Goal: Task Accomplishment & Management: Manage account settings

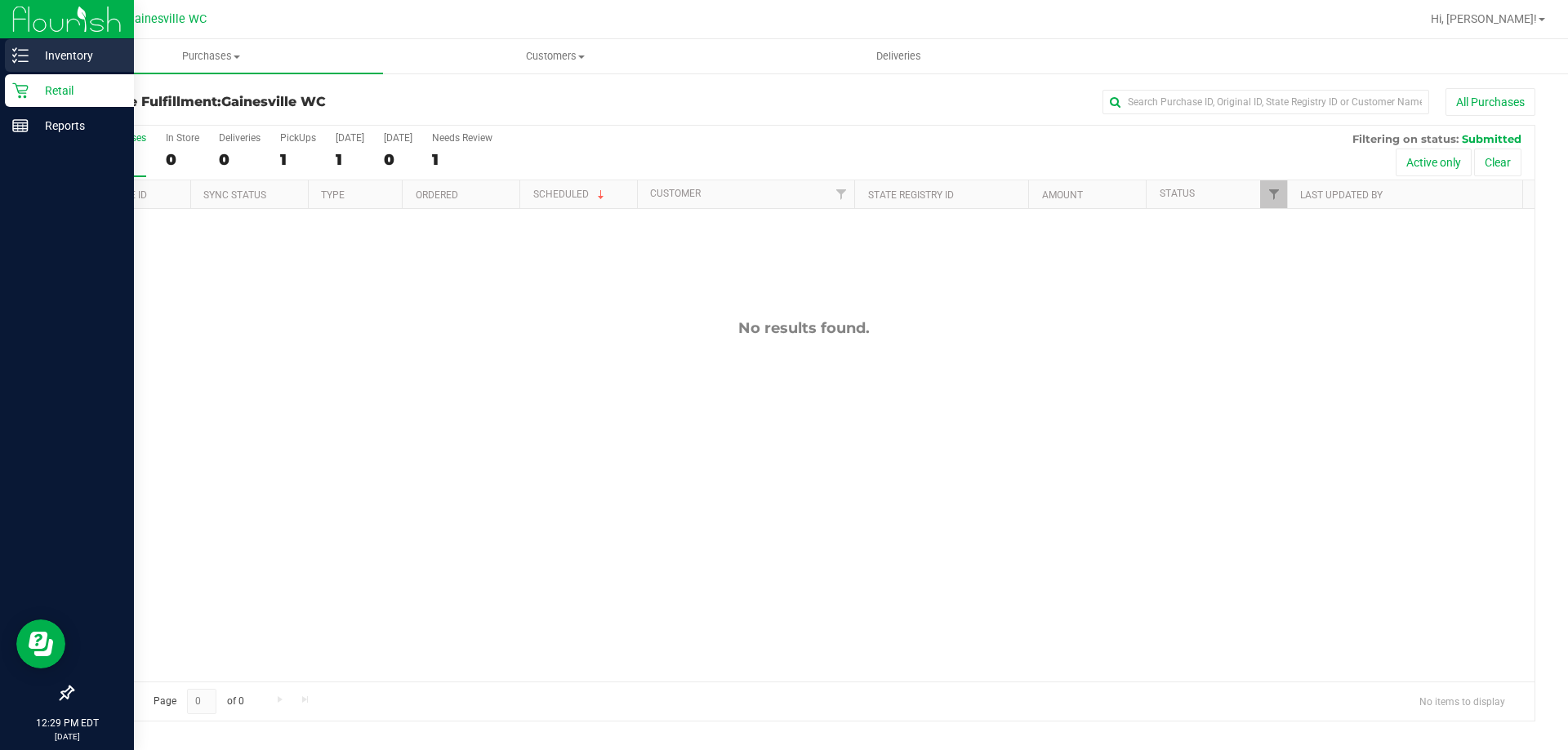
click at [74, 62] on p "Inventory" at bounding box center [78, 55] width 98 height 20
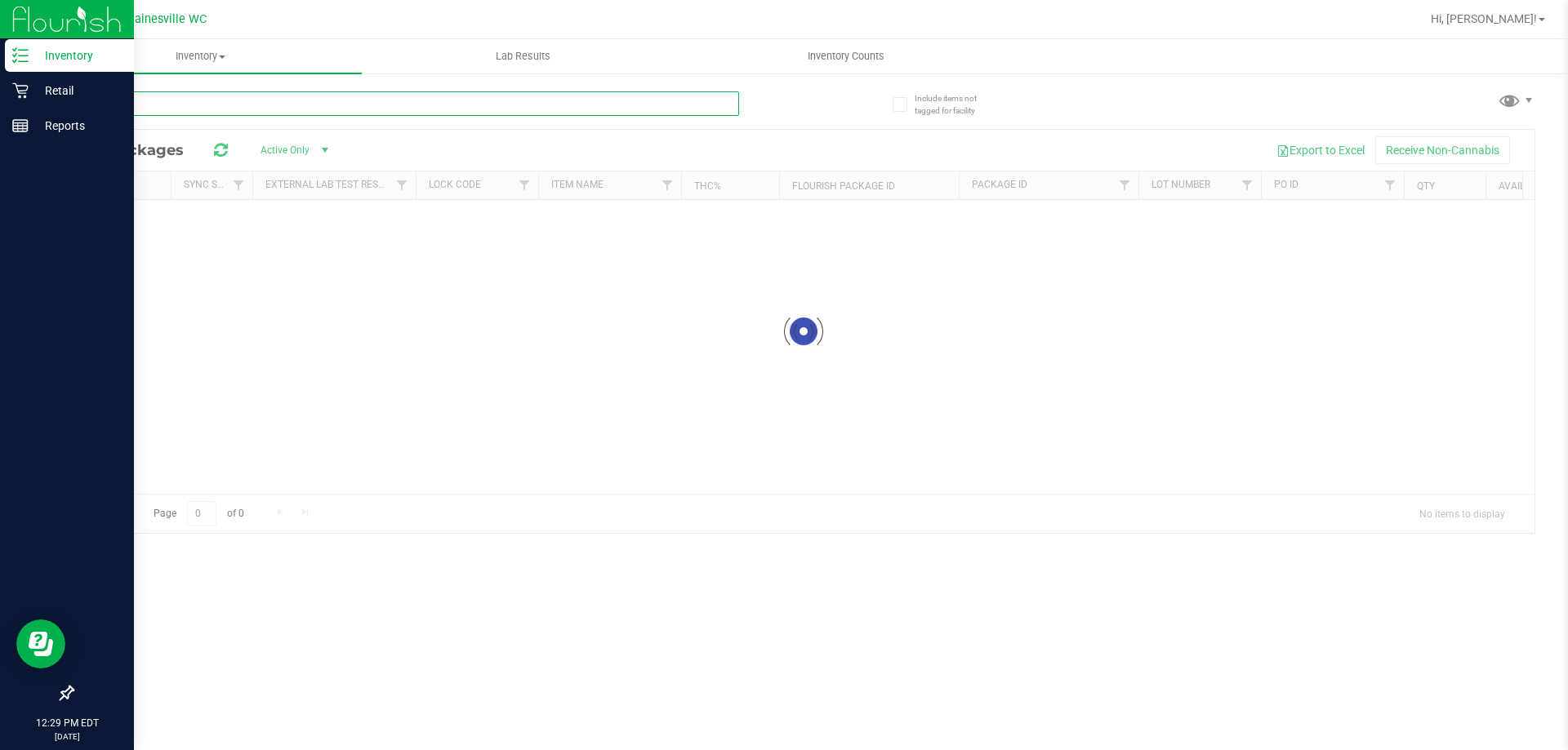
click at [238, 96] on input "text" at bounding box center [405, 104] width 667 height 24
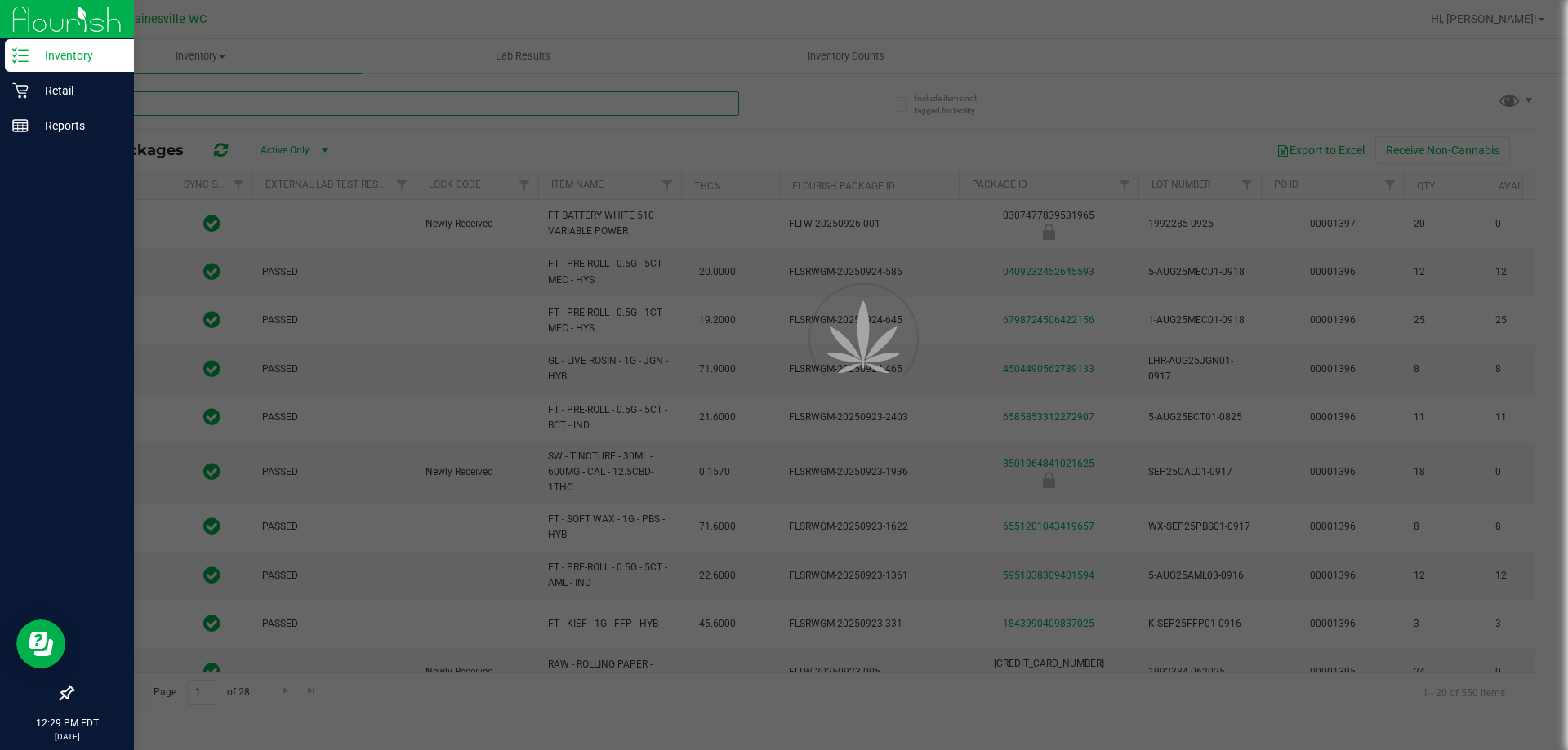
type input "lmz"
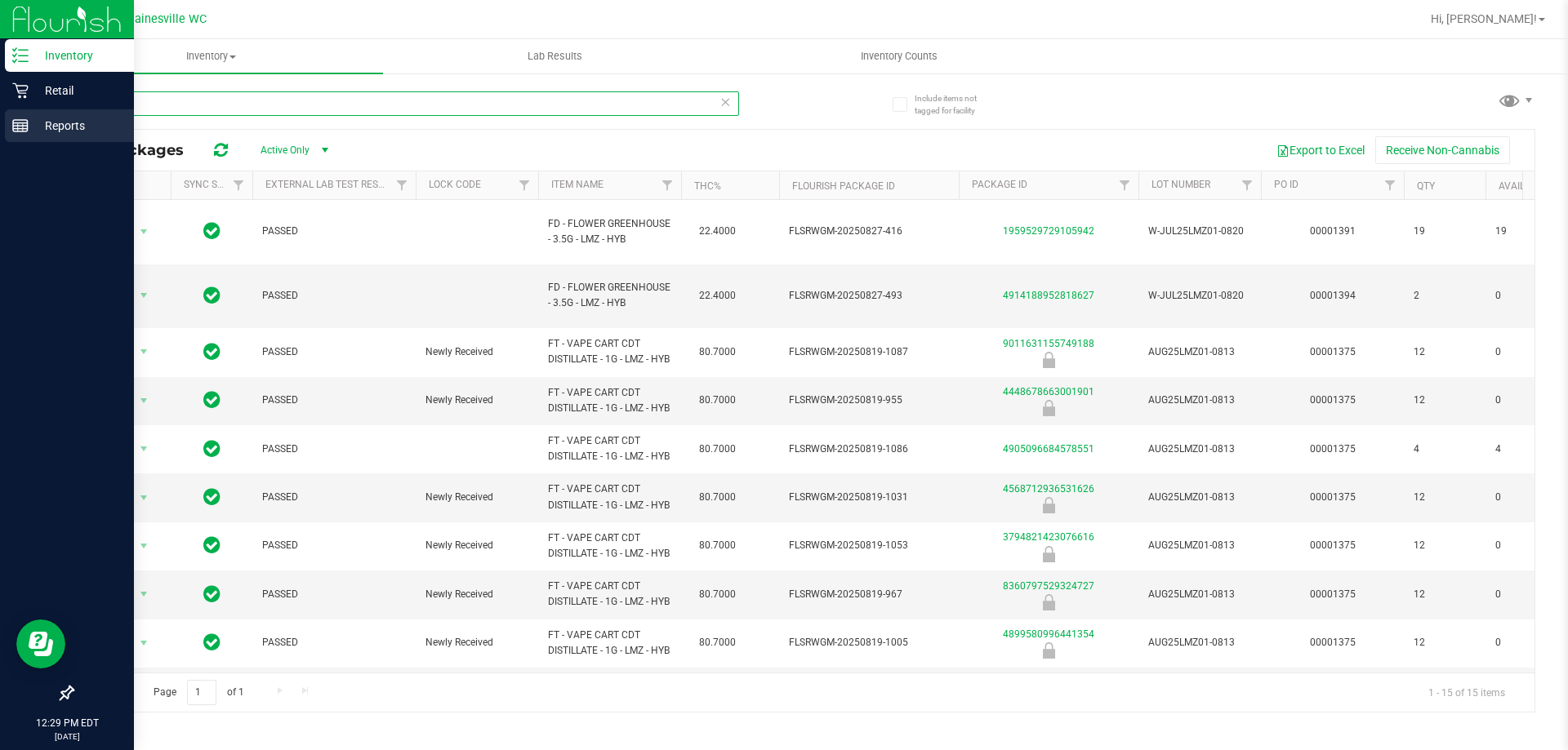
drag, startPoint x: 151, startPoint y: 106, endPoint x: 0, endPoint y: 120, distance: 151.6
click at [0, 120] on div "Inventory Retail Reports 12:29 PM EDT 09/29/2025 09/29 Gainesville WC Hi, Matth…" at bounding box center [784, 375] width 1568 height 750
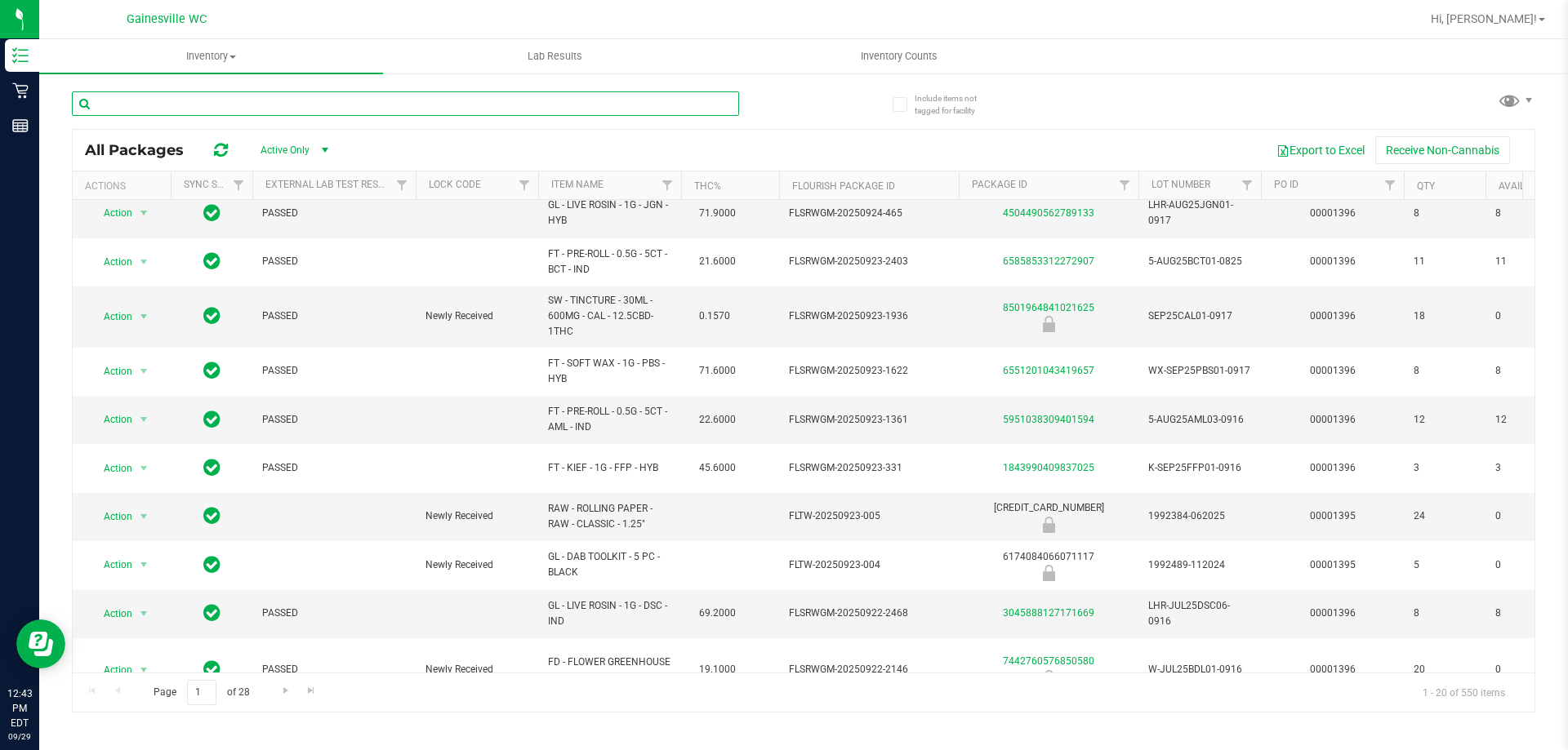
scroll to position [44, 0]
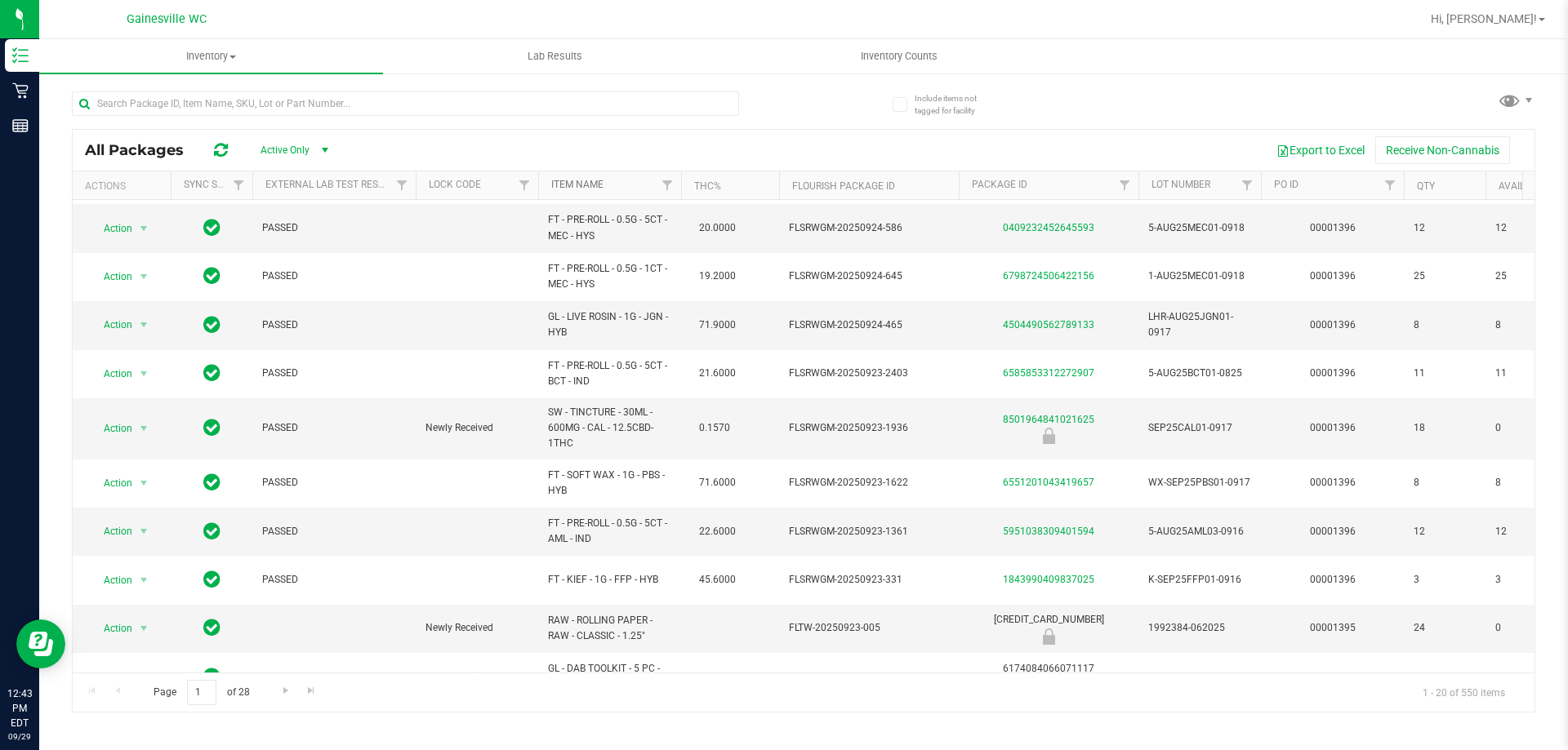
click at [582, 182] on link "Item Name" at bounding box center [577, 184] width 52 height 11
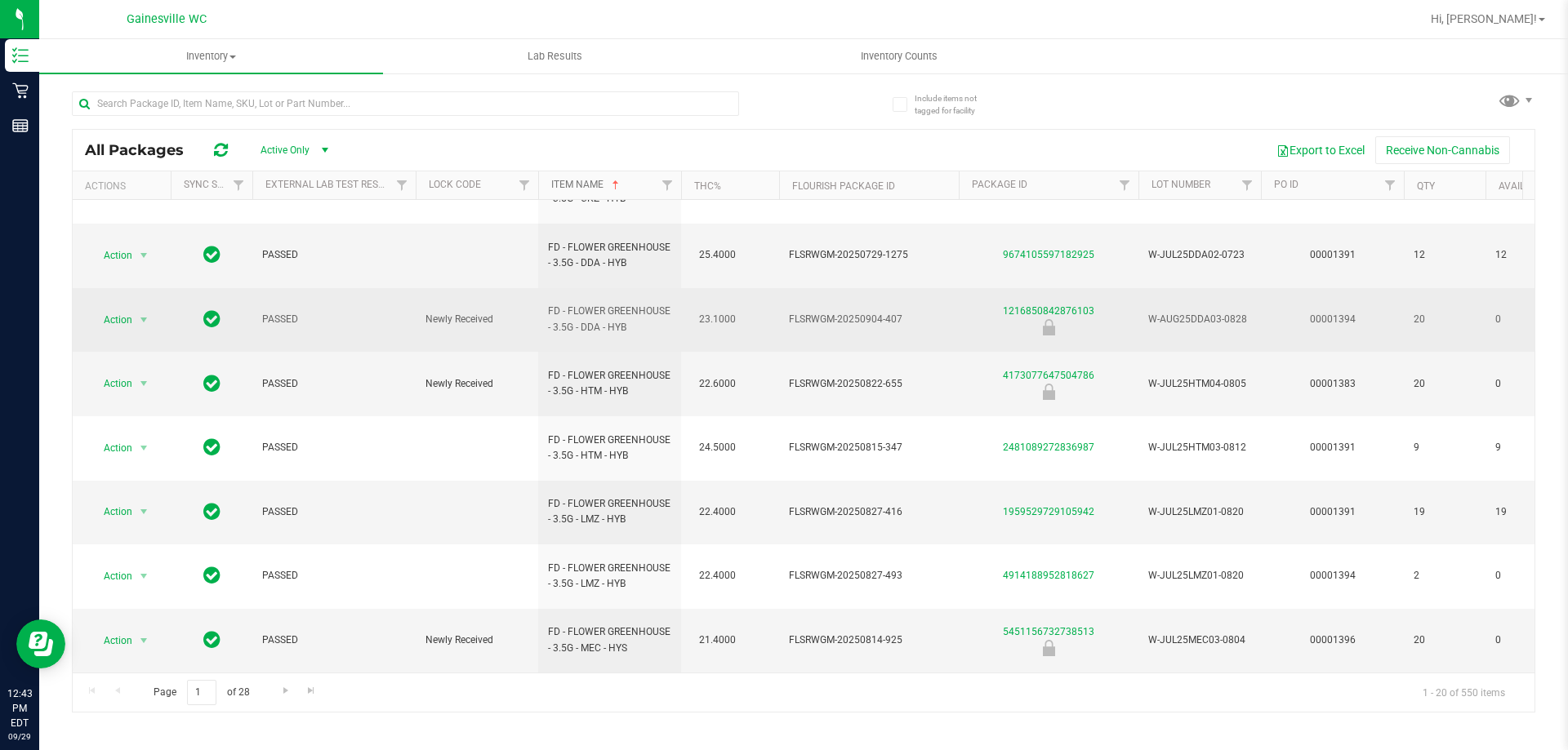
scroll to position [541, 0]
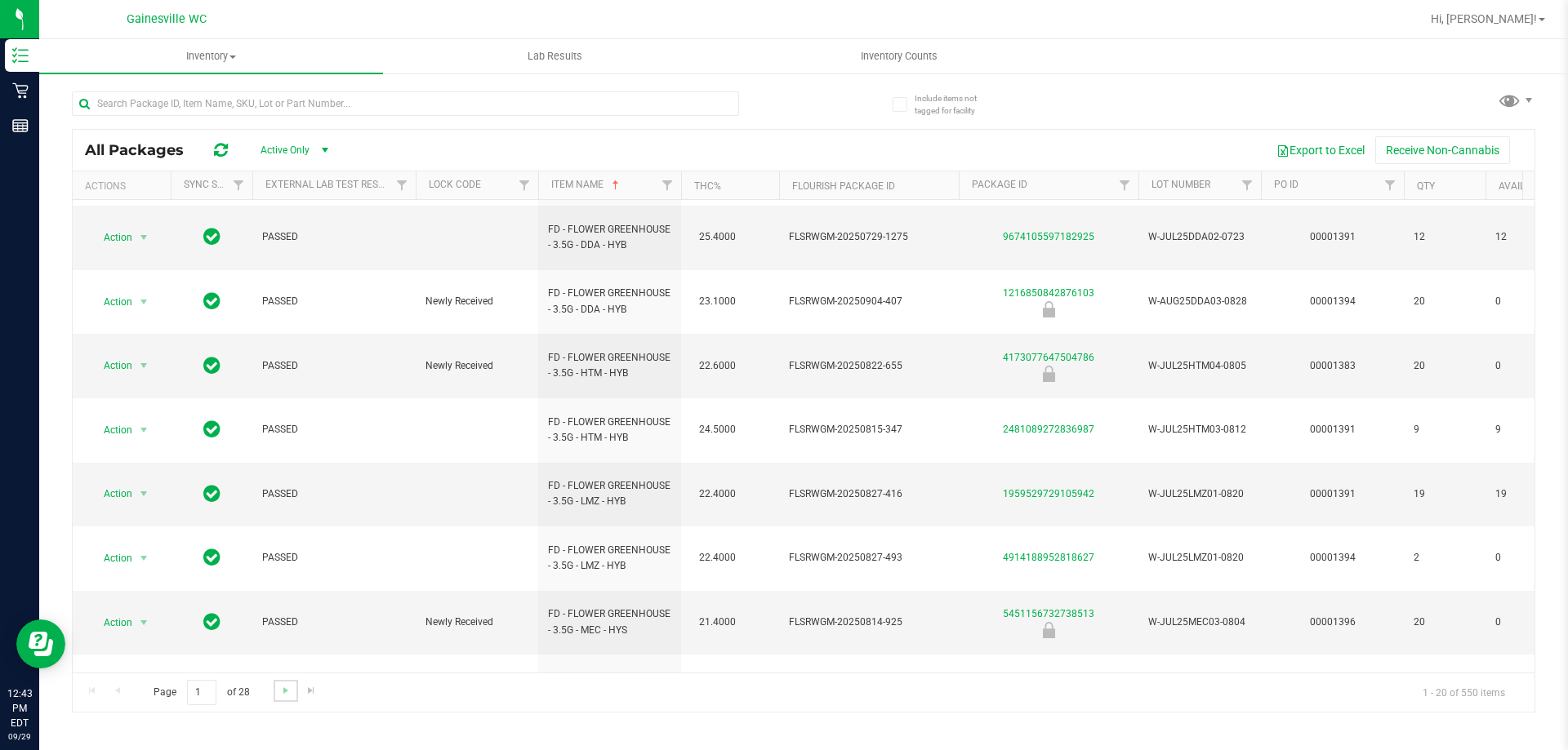
click at [292, 696] on link "Go to the next page" at bounding box center [284, 691] width 23 height 22
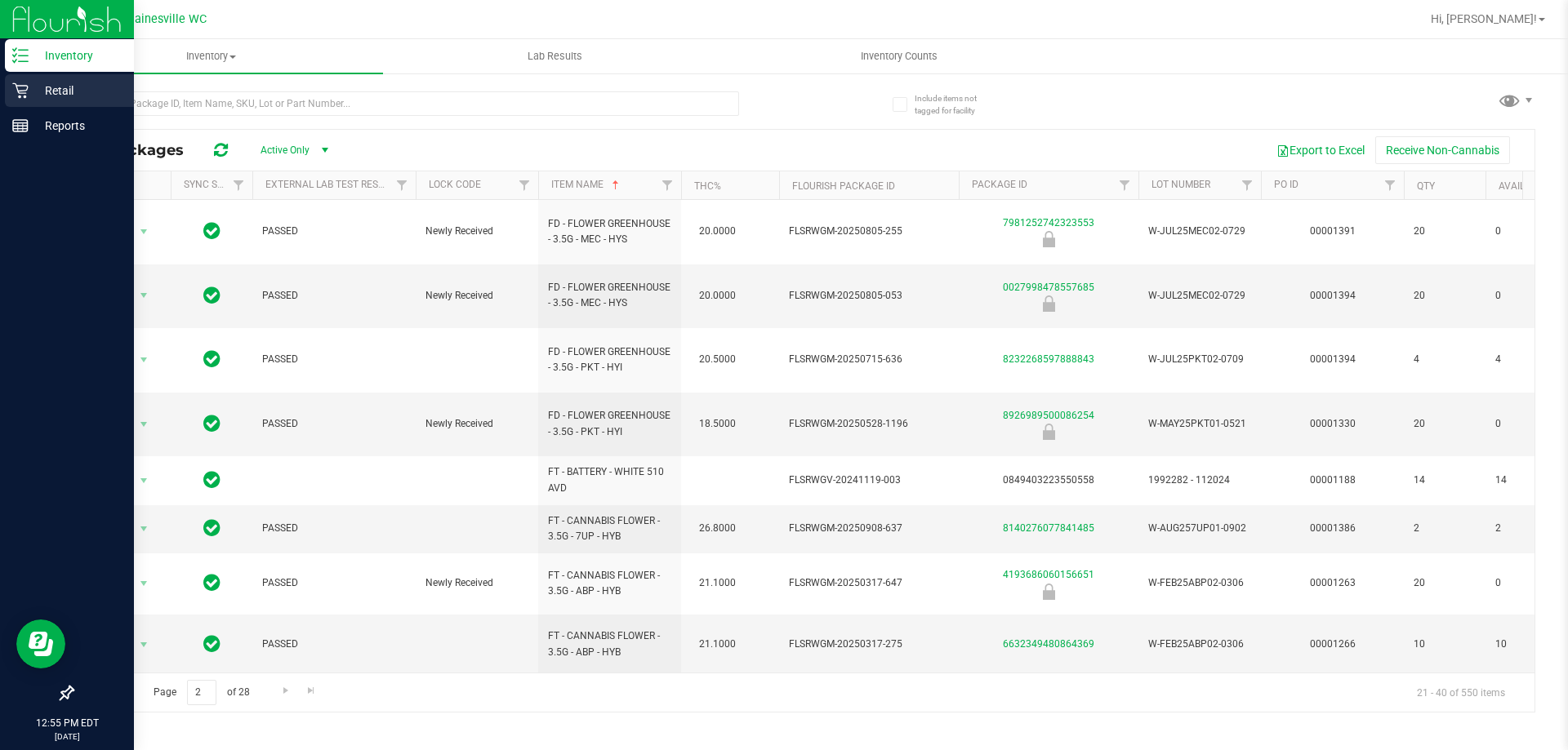
click at [67, 84] on p "Retail" at bounding box center [78, 90] width 98 height 20
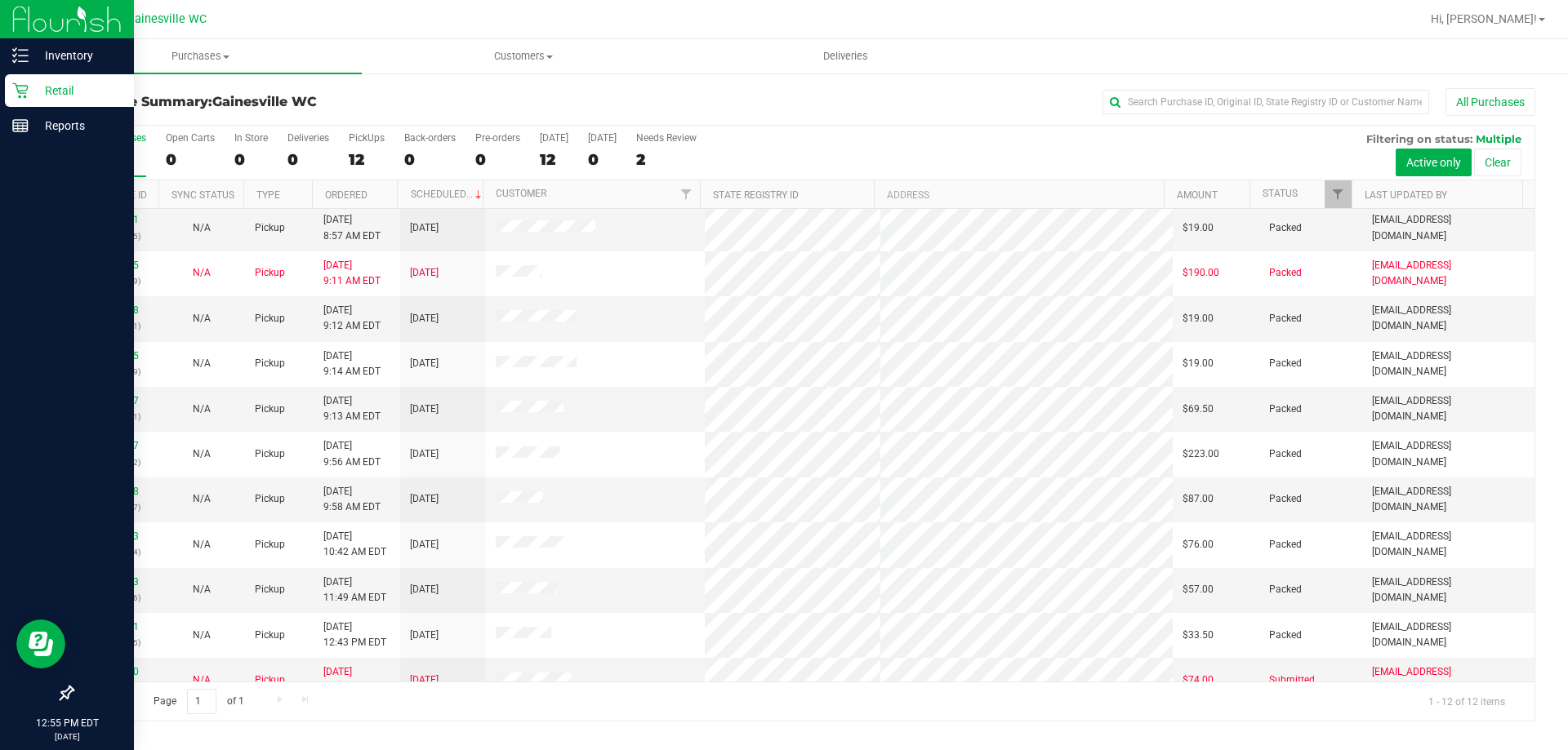
scroll to position [69, 0]
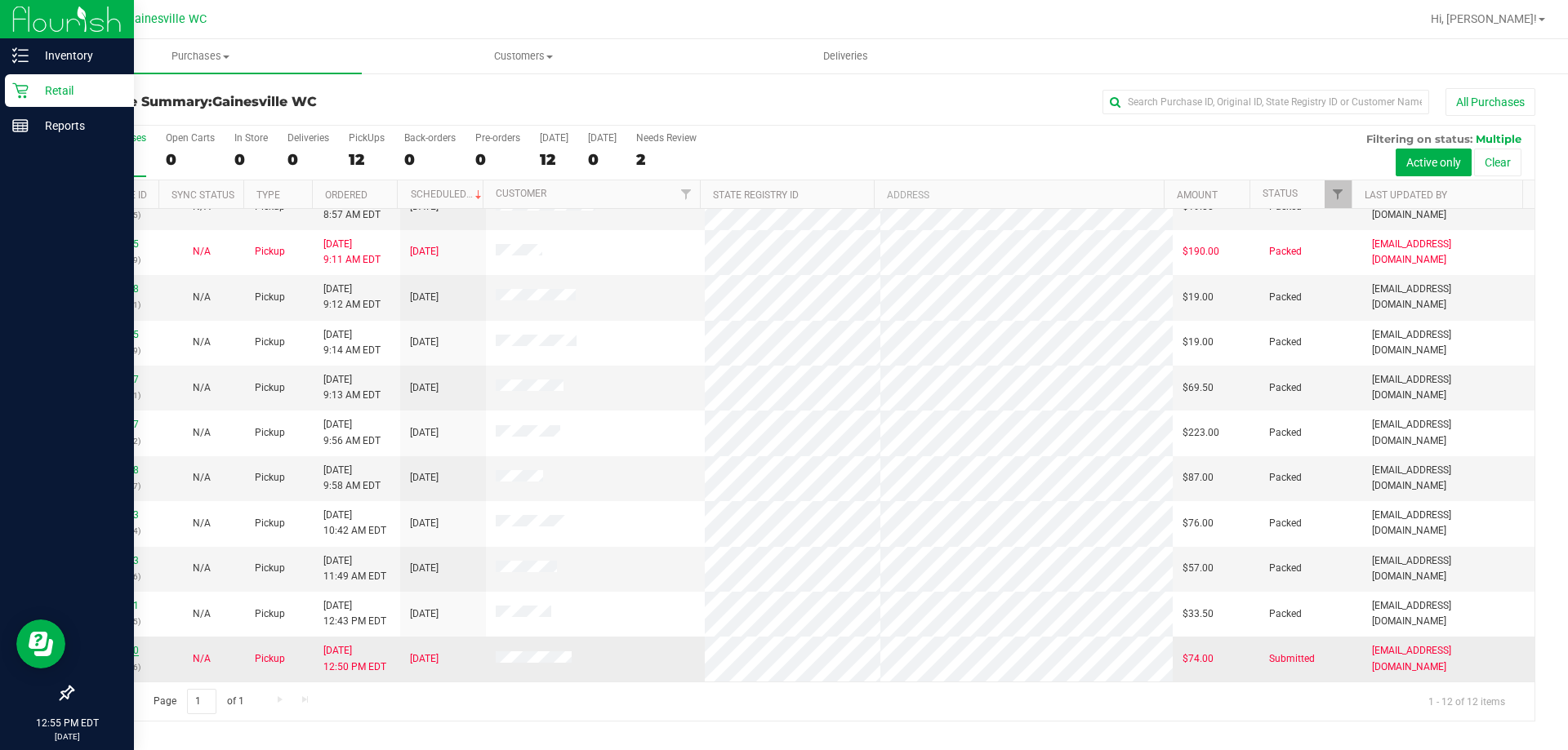
click at [122, 648] on link "12024550" at bounding box center [115, 650] width 46 height 11
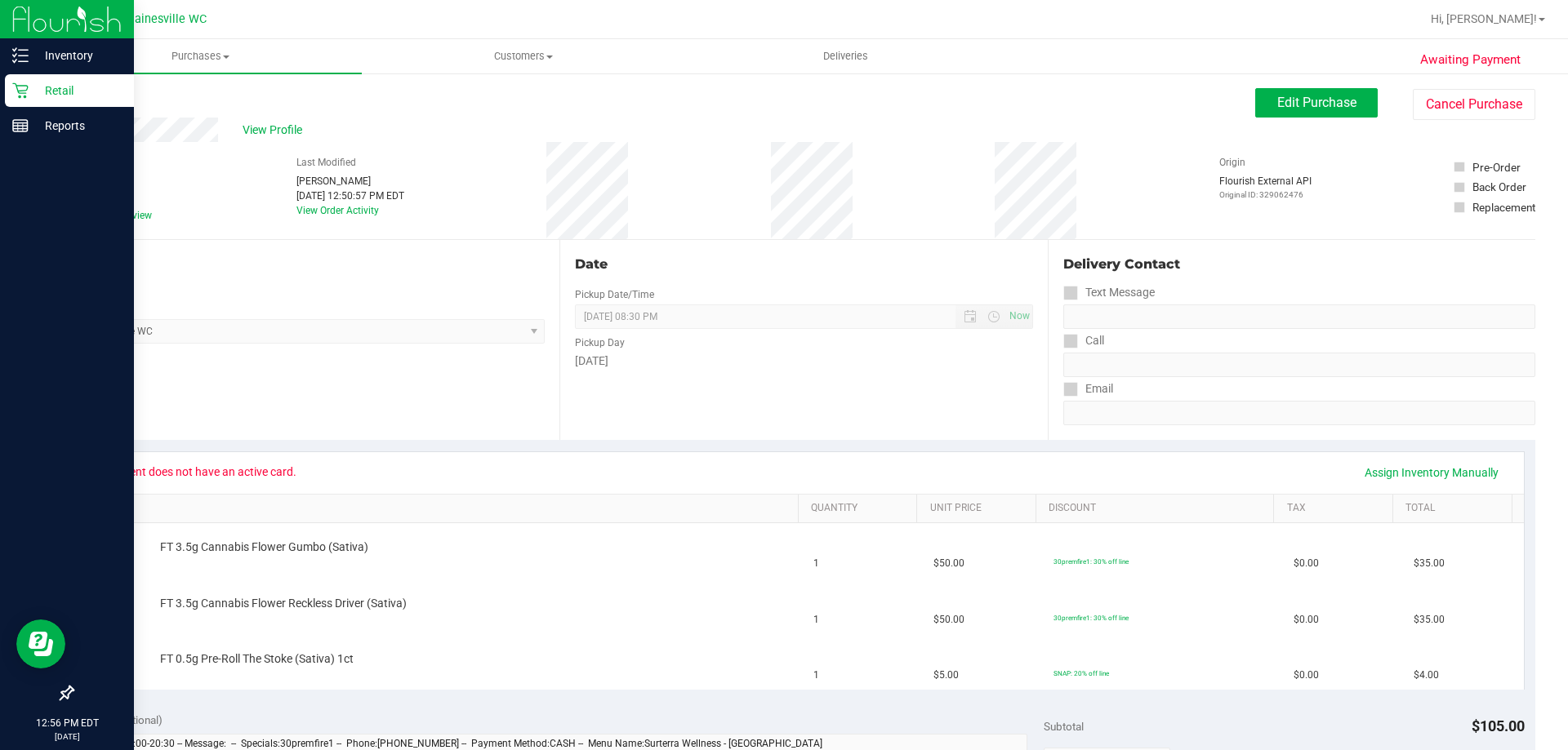
click at [64, 87] on p "Retail" at bounding box center [78, 90] width 98 height 20
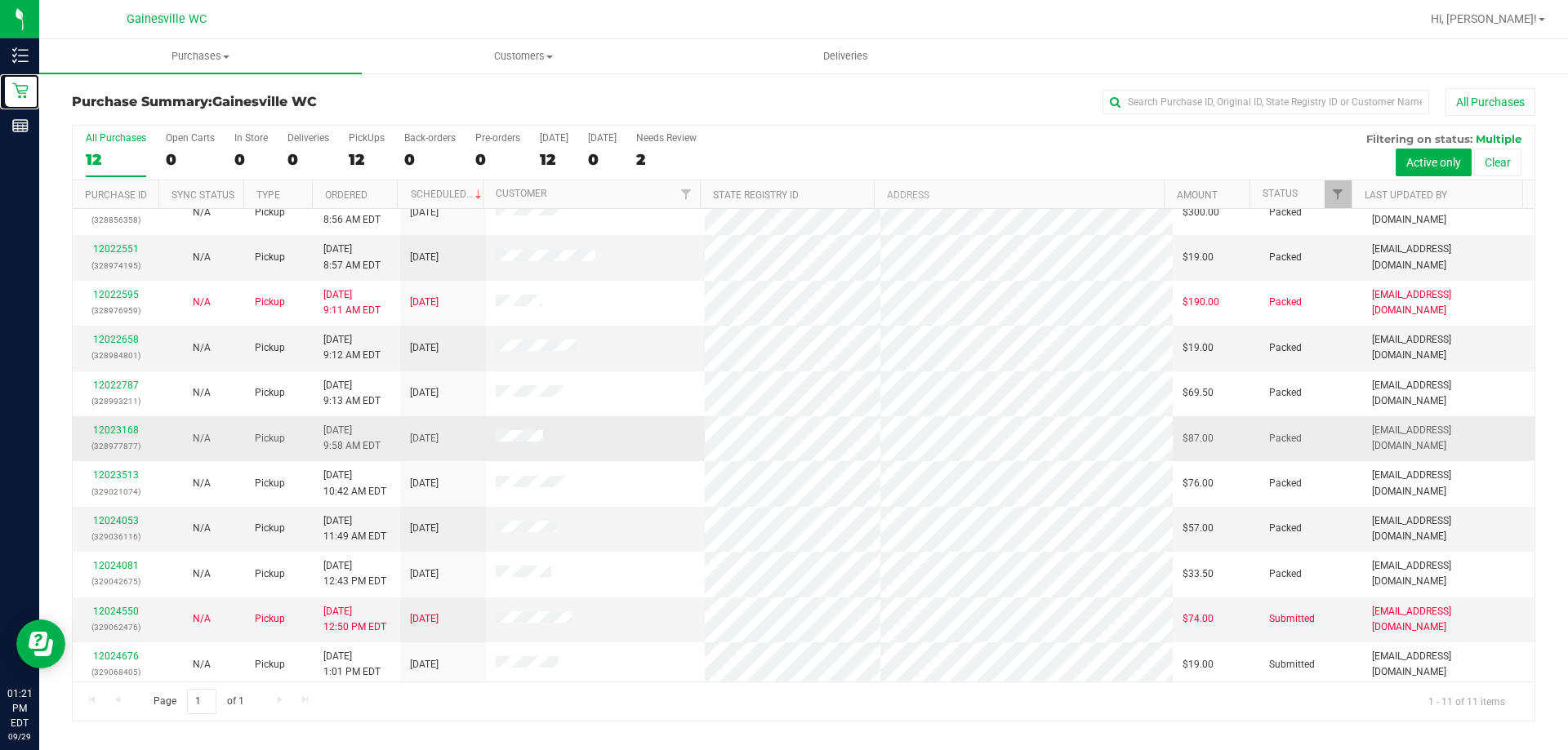
scroll to position [23, 0]
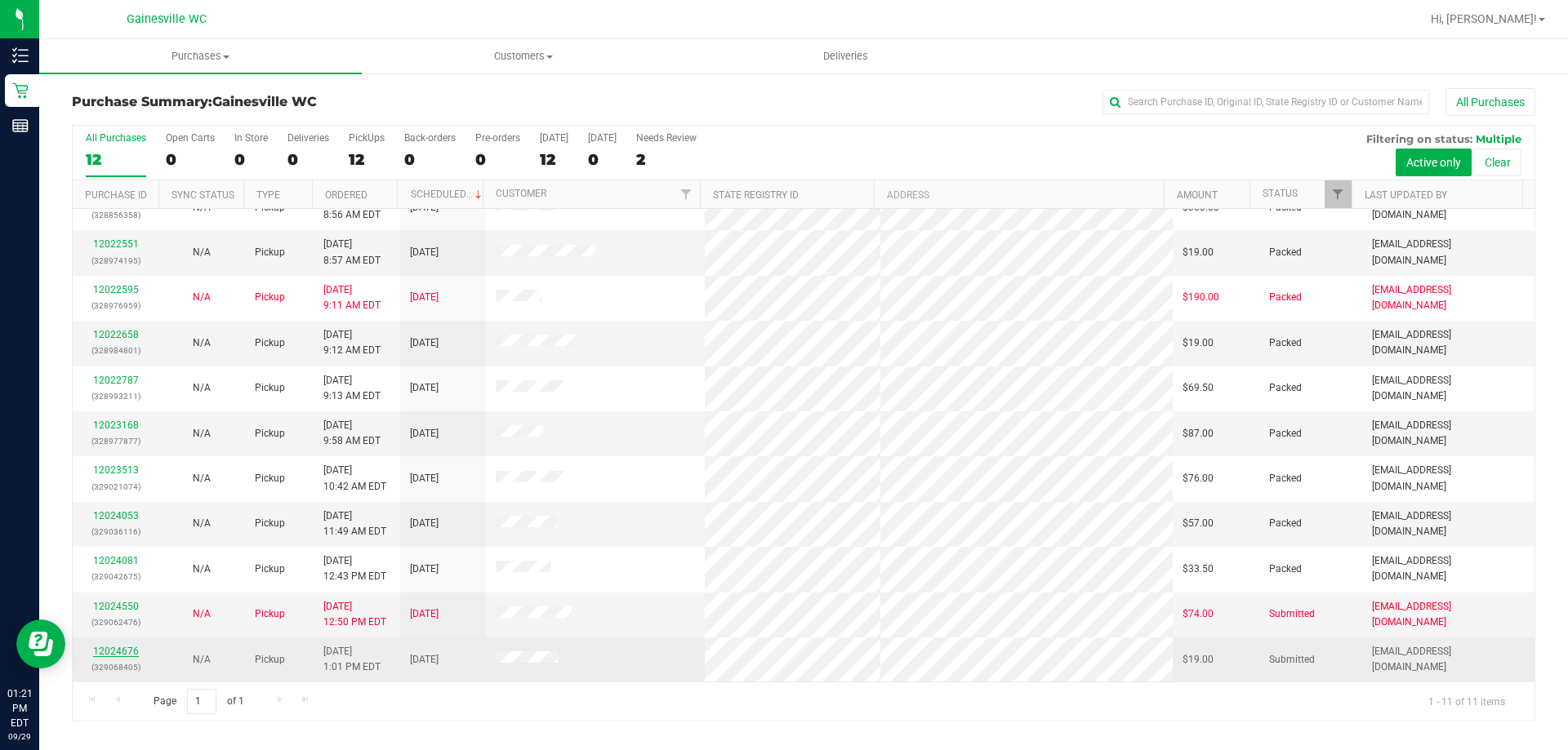
click at [132, 656] on link "12024676" at bounding box center [115, 651] width 46 height 11
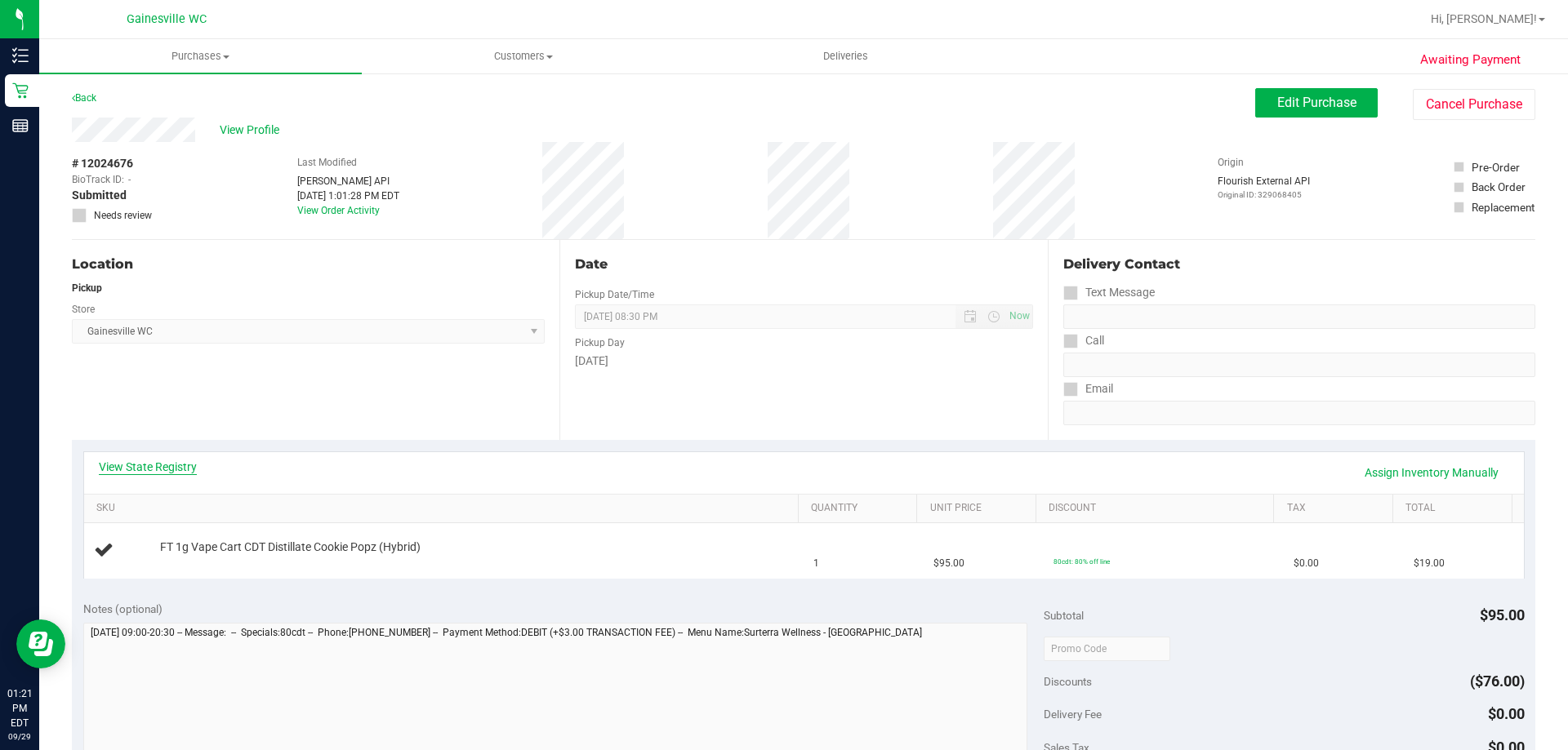
click at [173, 459] on link "View State Registry" at bounding box center [148, 466] width 98 height 16
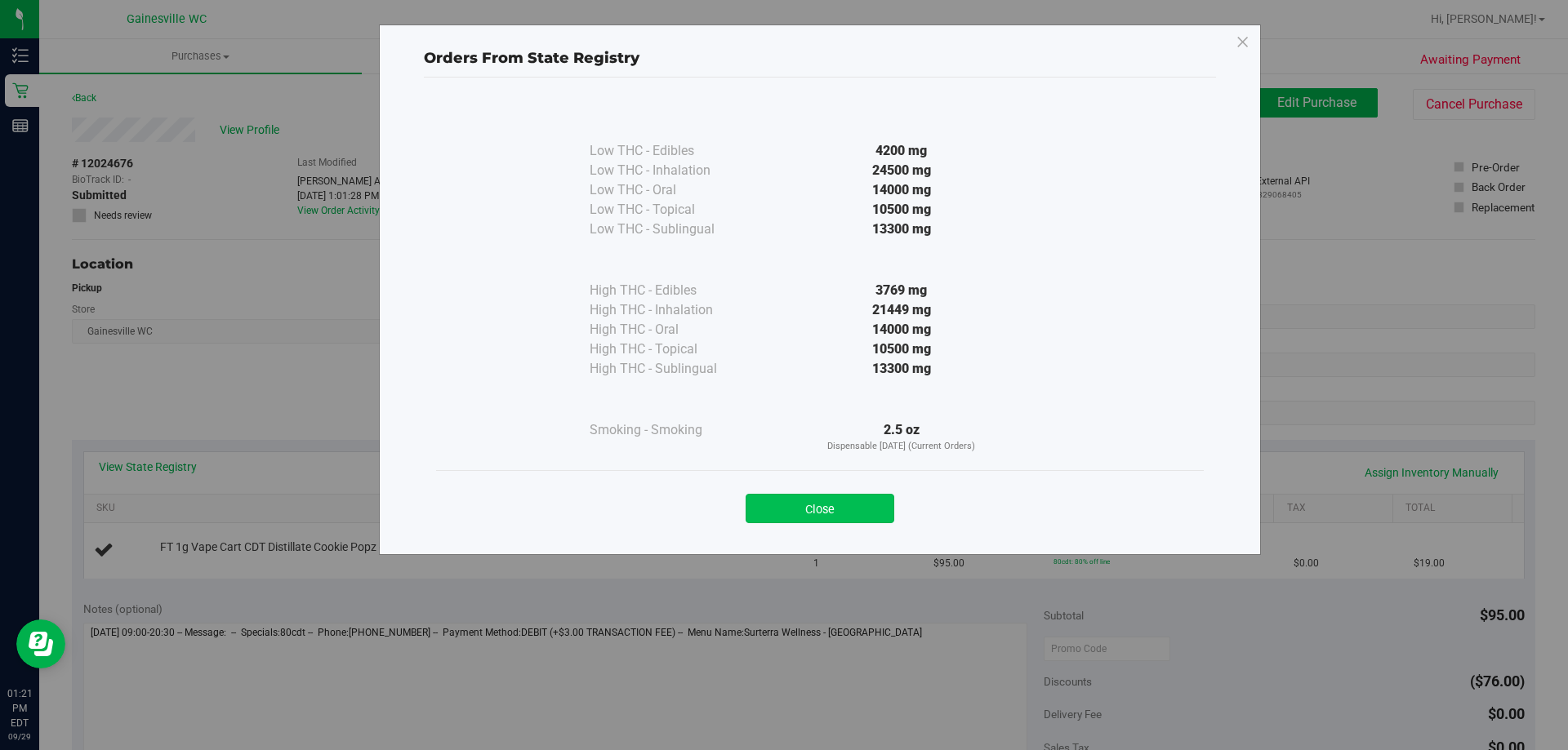
click at [762, 509] on button "Close" at bounding box center [820, 508] width 149 height 29
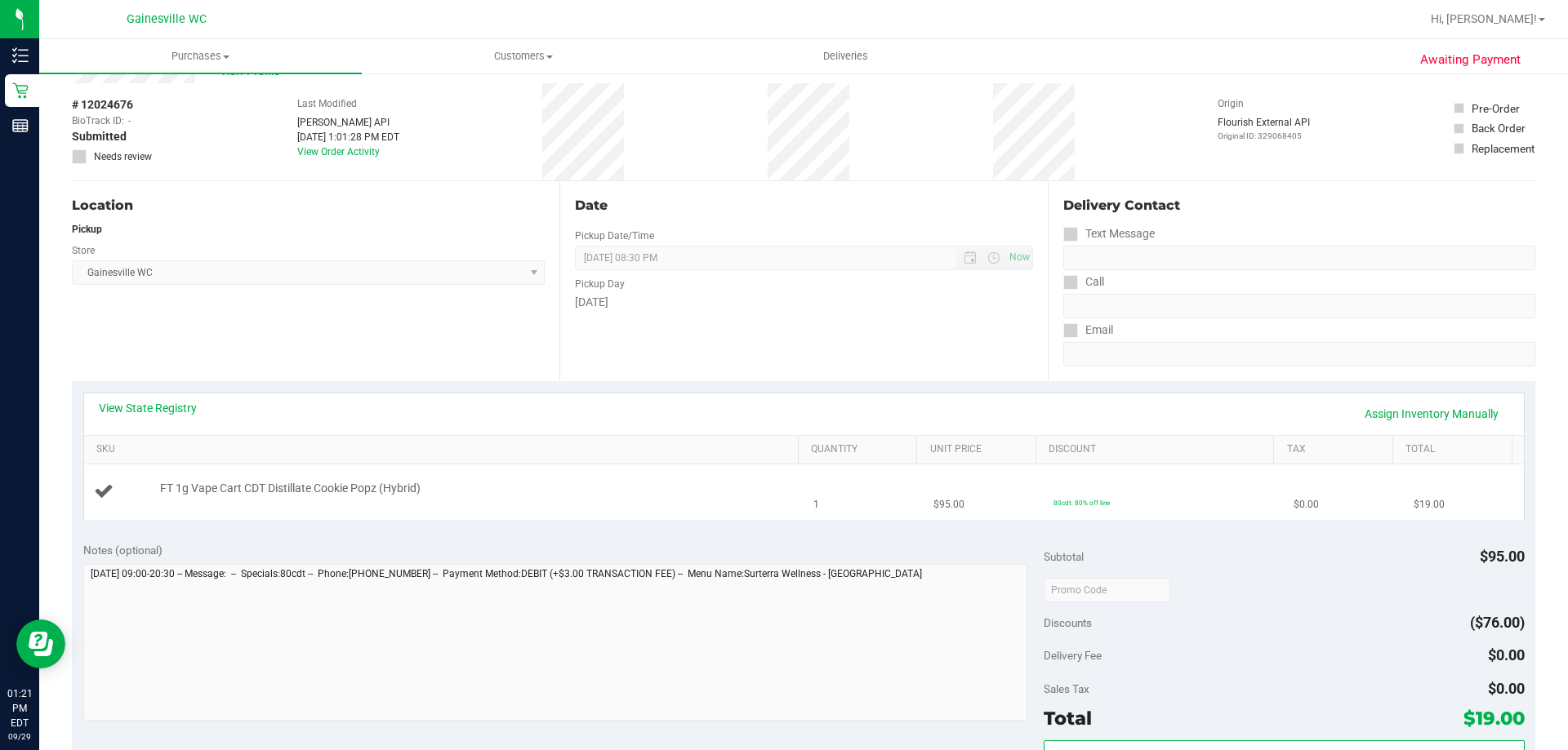
scroll to position [326, 0]
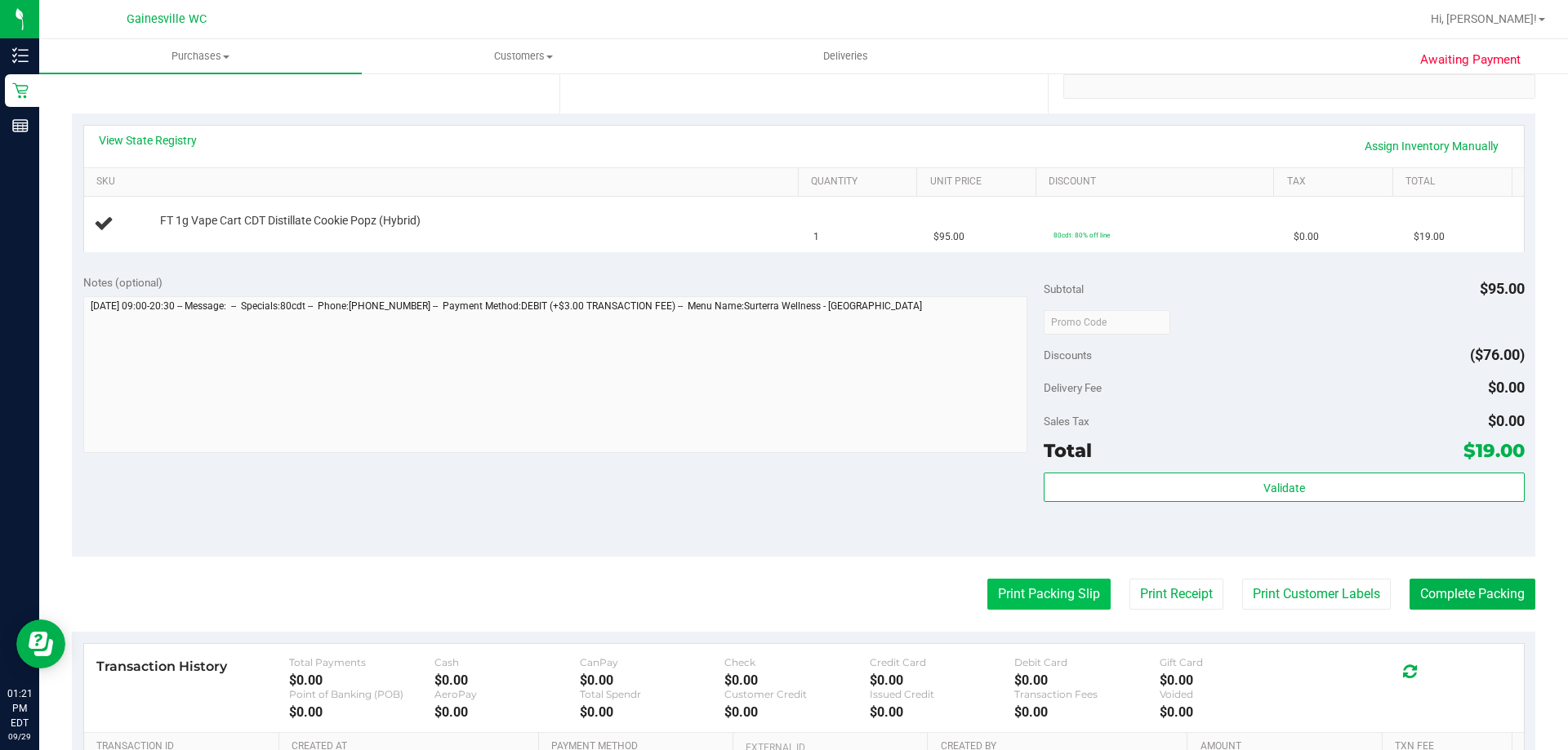
click at [1053, 599] on button "Print Packing Slip" at bounding box center [1049, 594] width 123 height 31
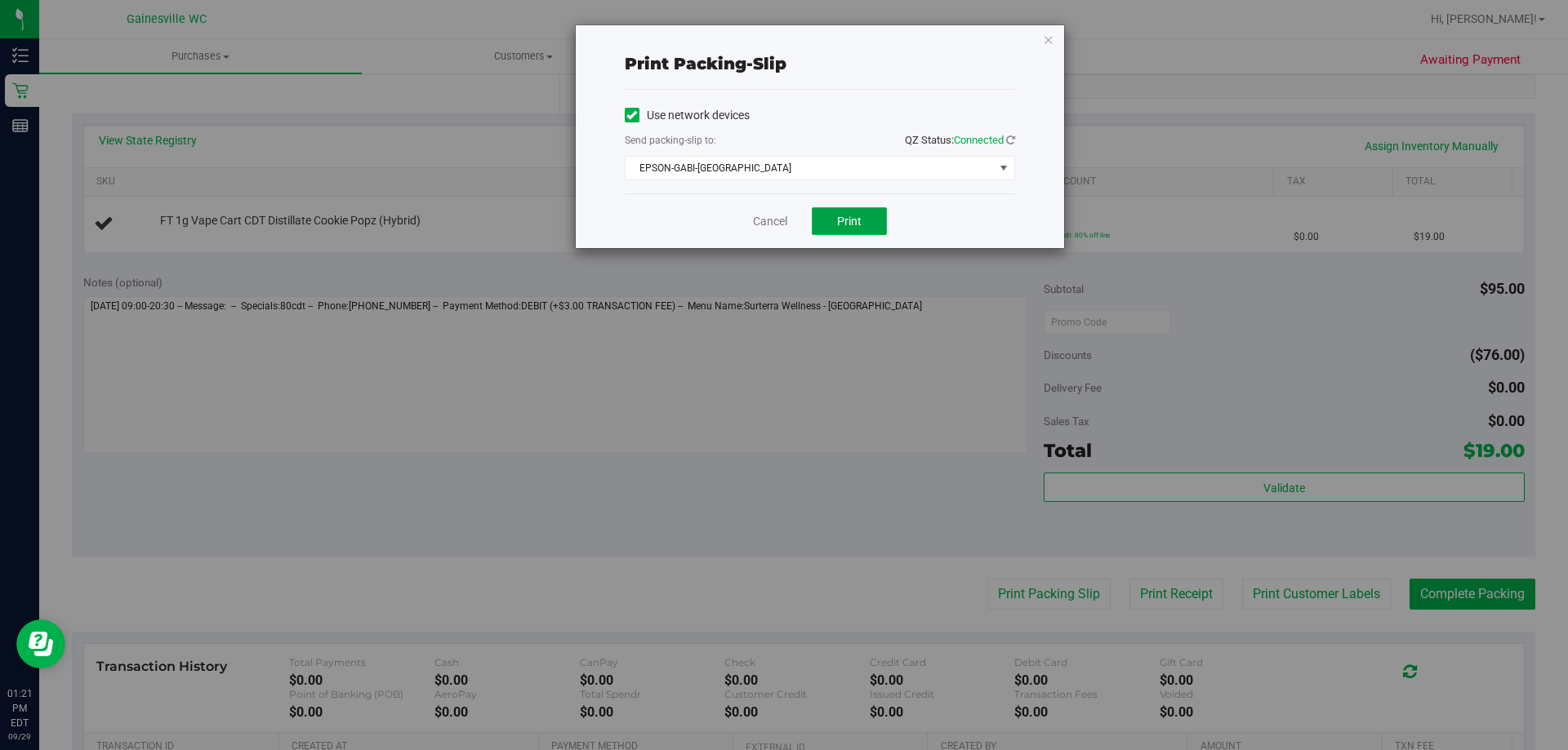
click at [846, 218] on span "Print" at bounding box center [849, 222] width 24 height 13
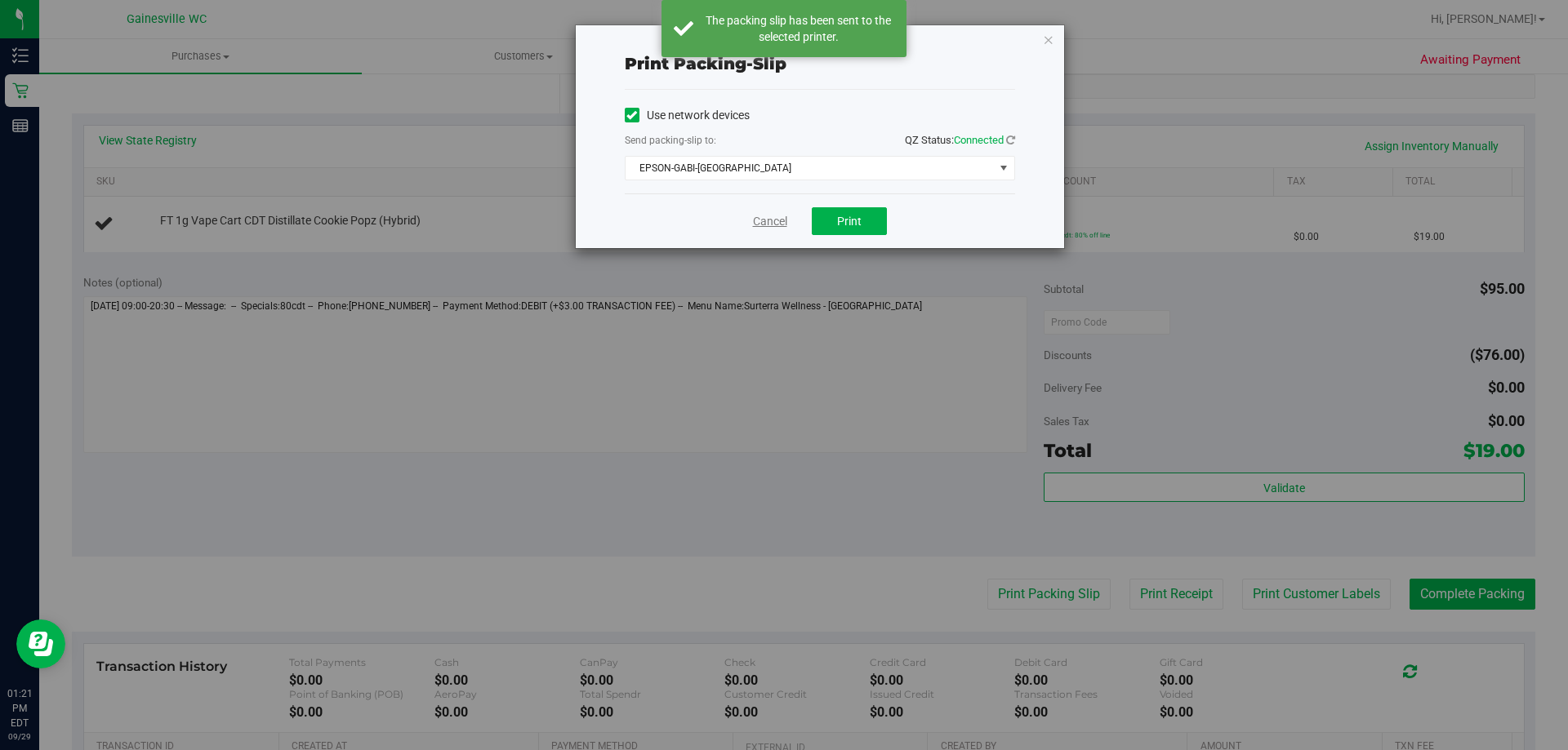
click at [776, 224] on link "Cancel" at bounding box center [770, 222] width 35 height 17
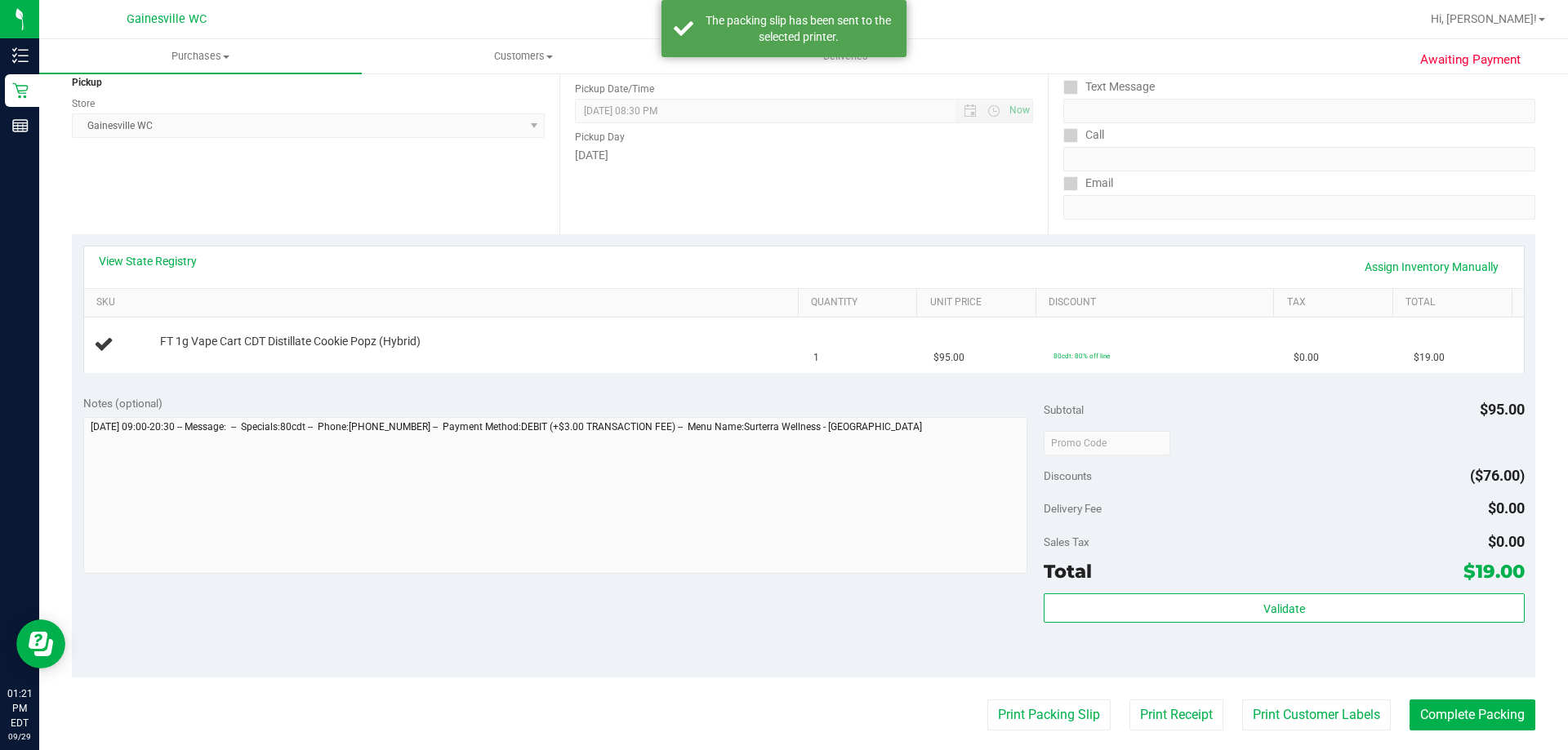
scroll to position [164, 0]
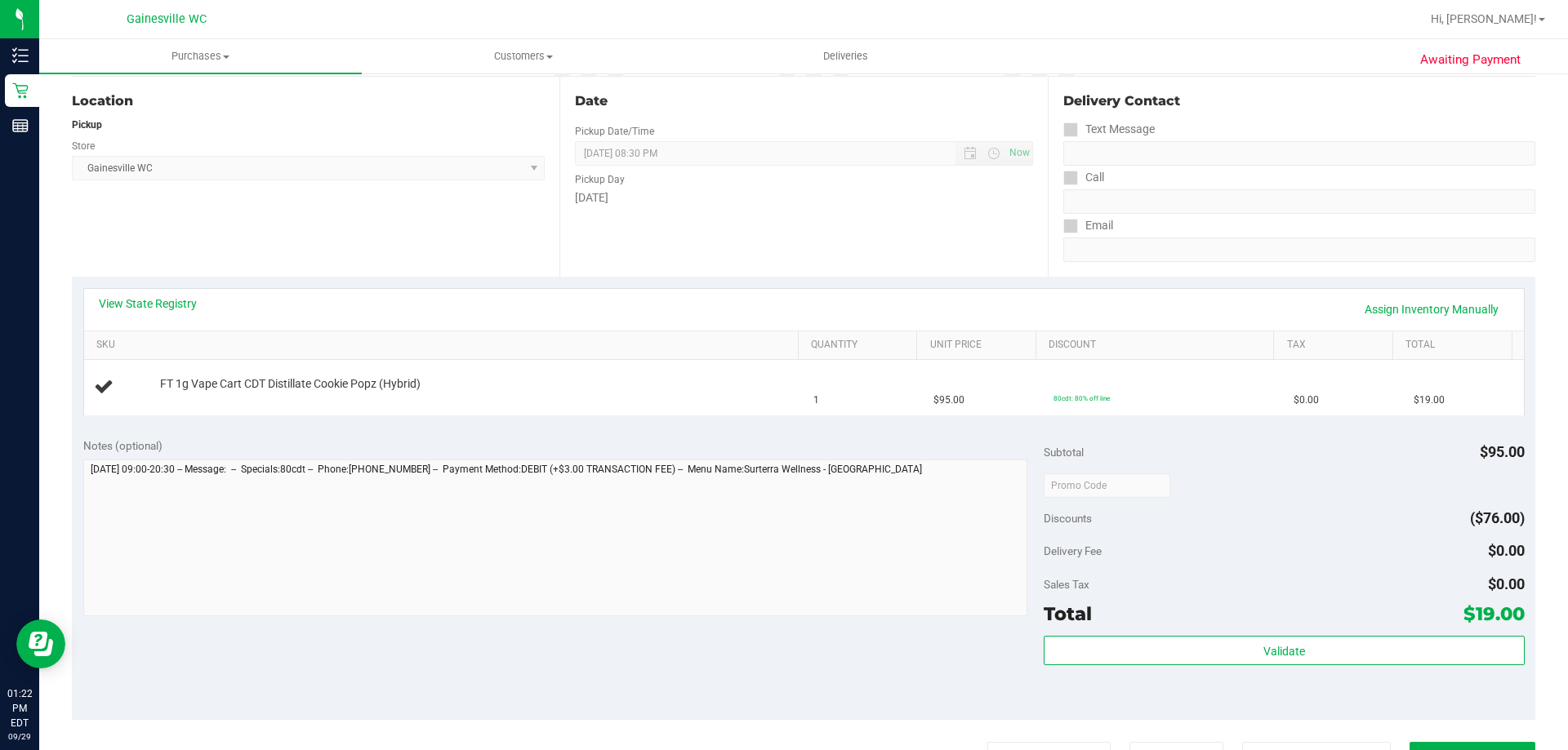
click at [987, 742] on button "Print Packing Slip" at bounding box center [1049, 757] width 123 height 31
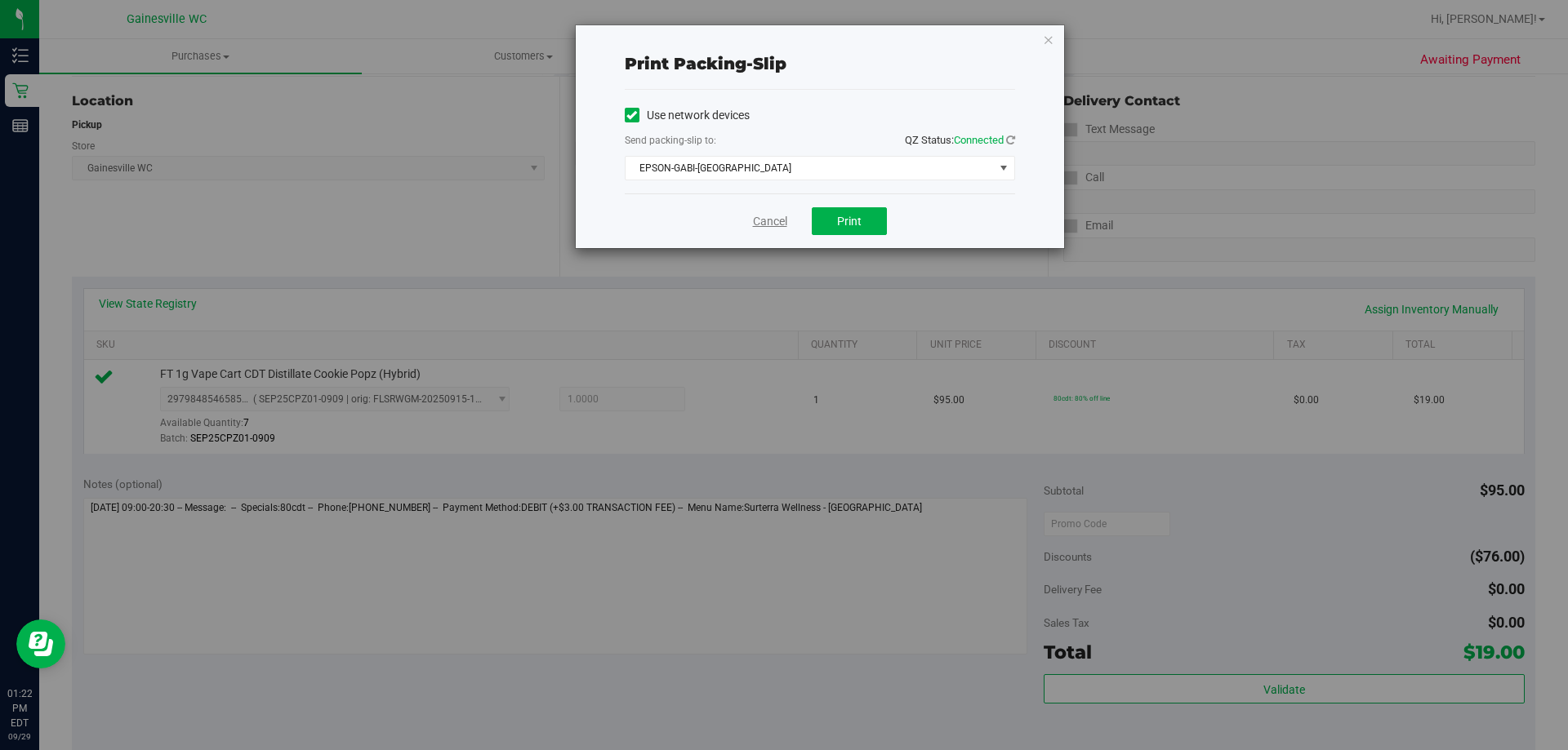
click at [767, 222] on link "Cancel" at bounding box center [770, 222] width 35 height 17
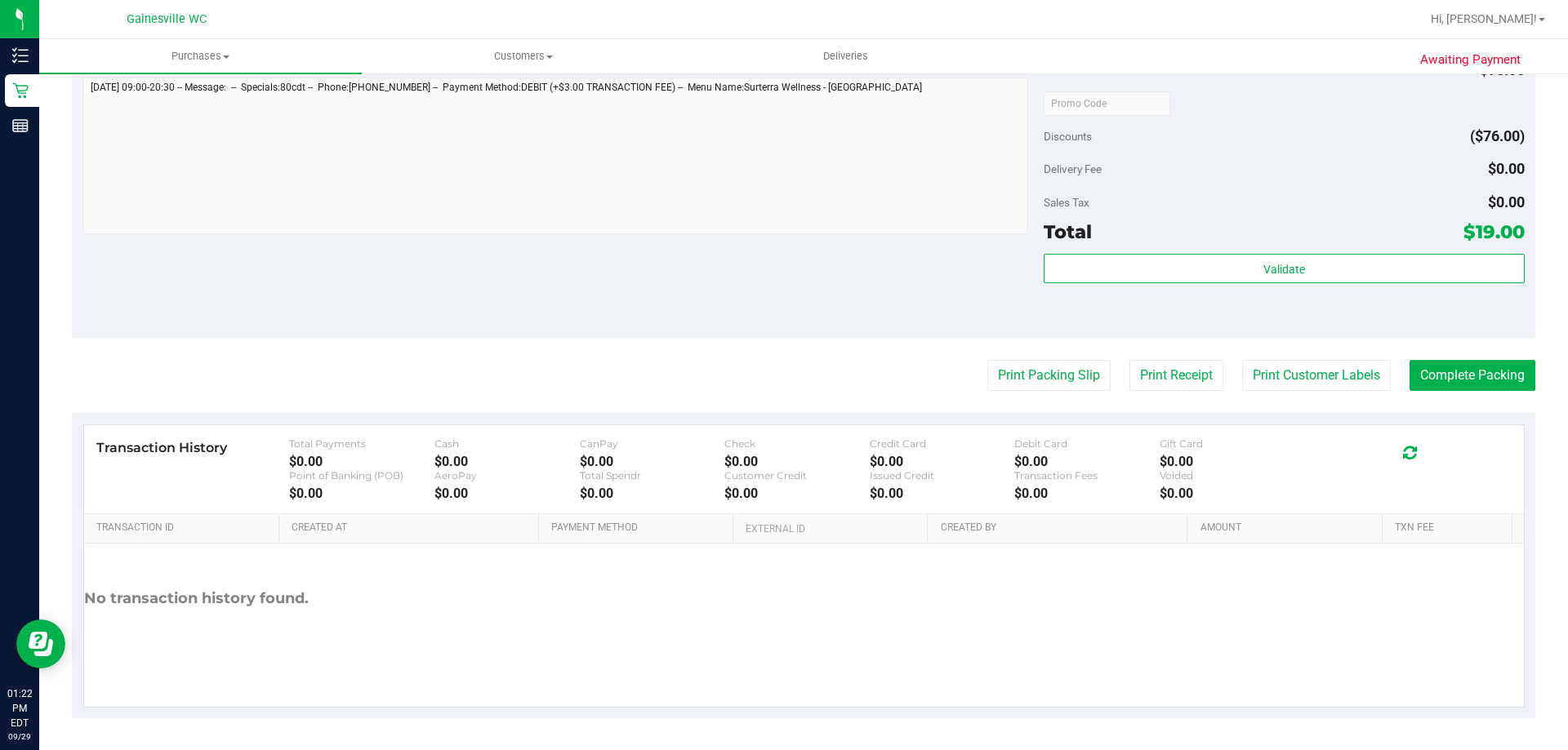
scroll to position [584, 0]
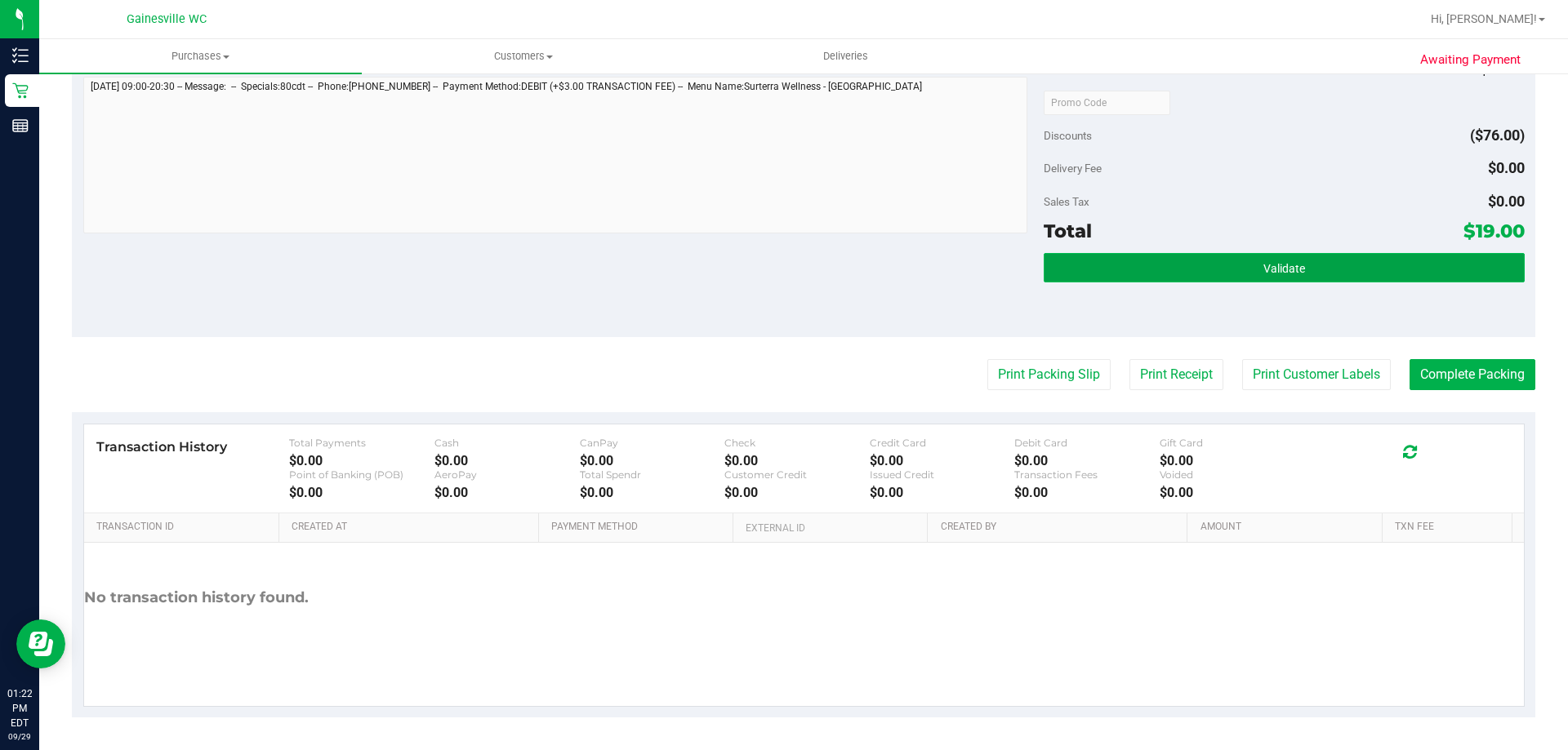
click at [1150, 264] on button "Validate" at bounding box center [1283, 267] width 480 height 29
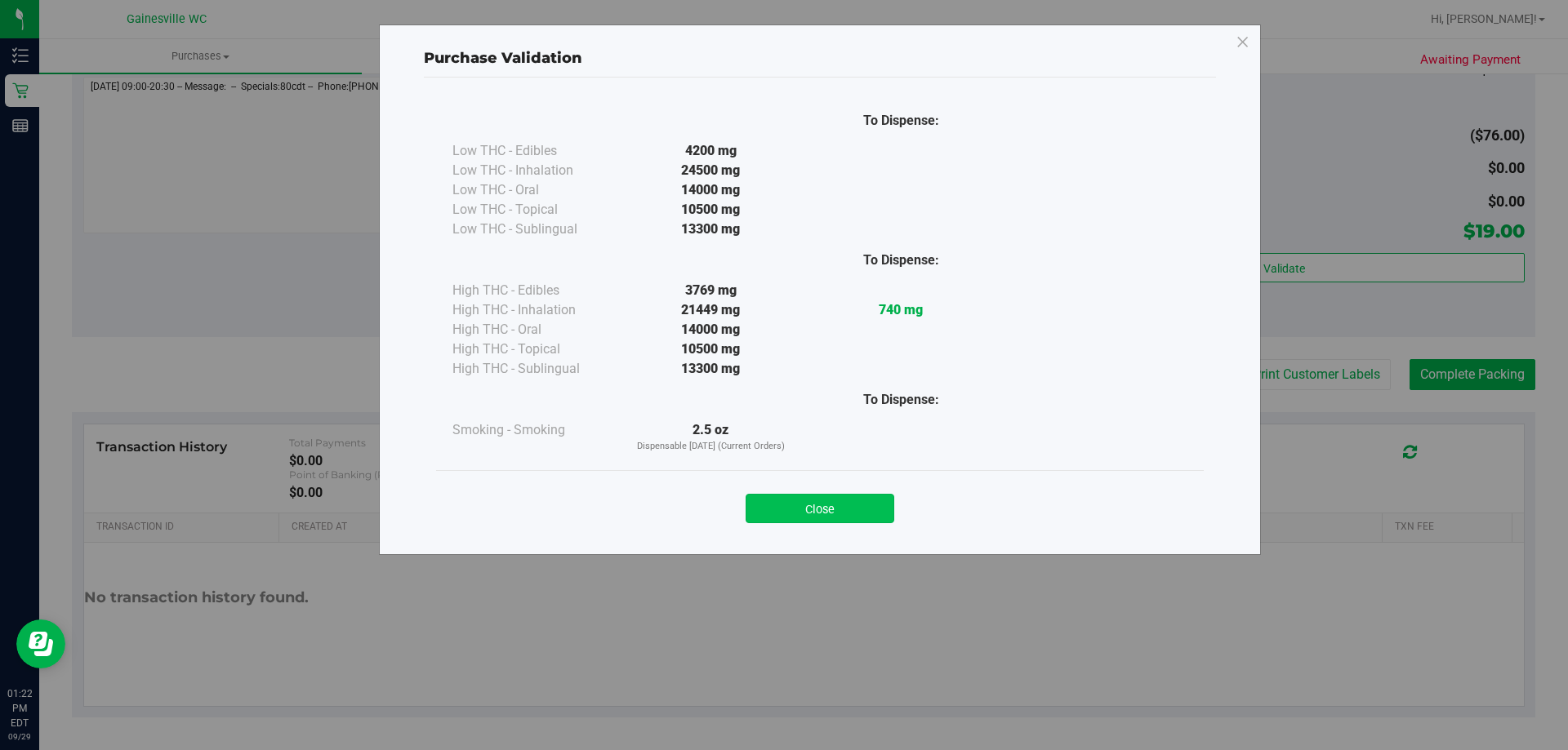
click at [862, 513] on button "Close" at bounding box center [820, 508] width 149 height 29
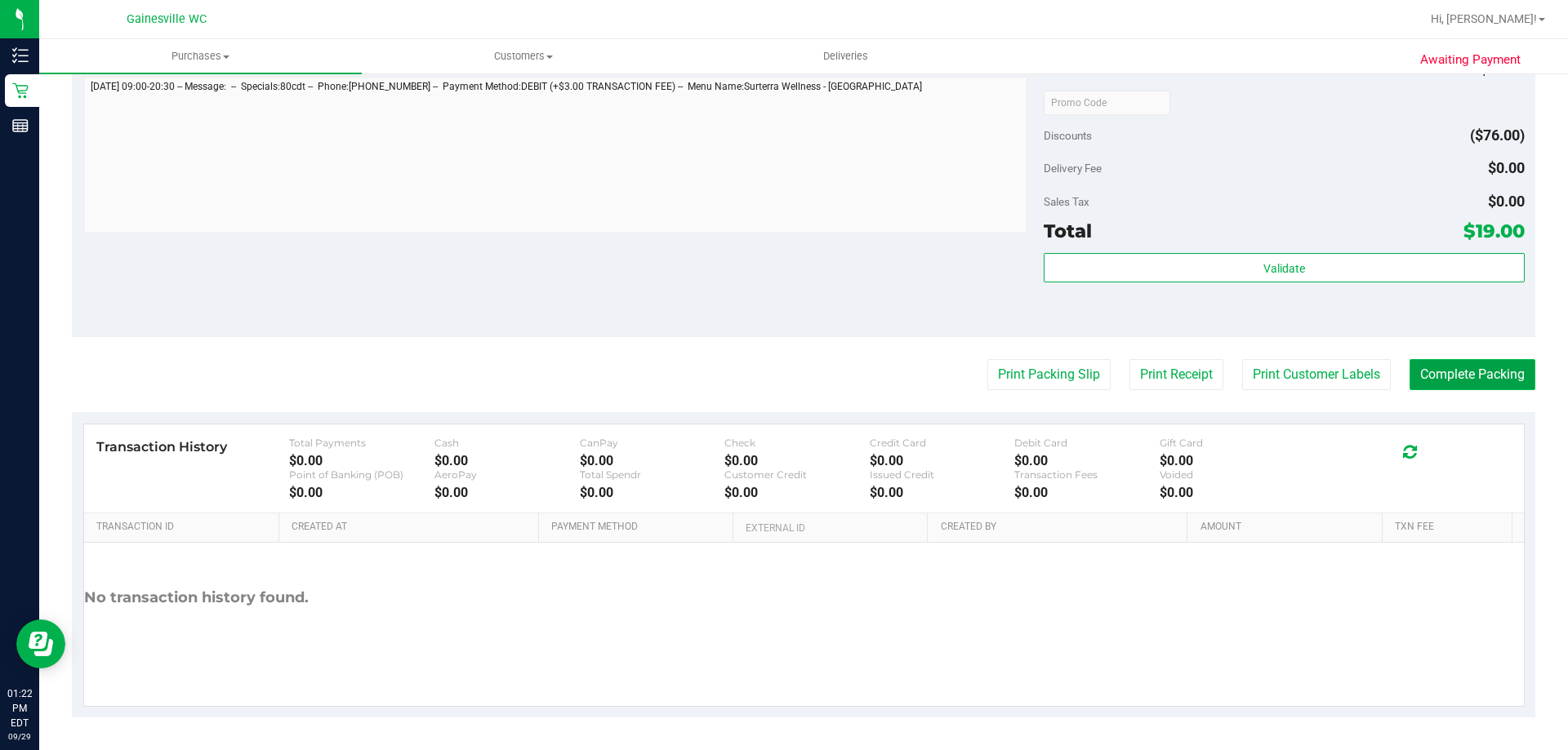
click at [1455, 371] on button "Complete Packing" at bounding box center [1472, 374] width 125 height 31
